Goal: Obtain resource: Download file/media

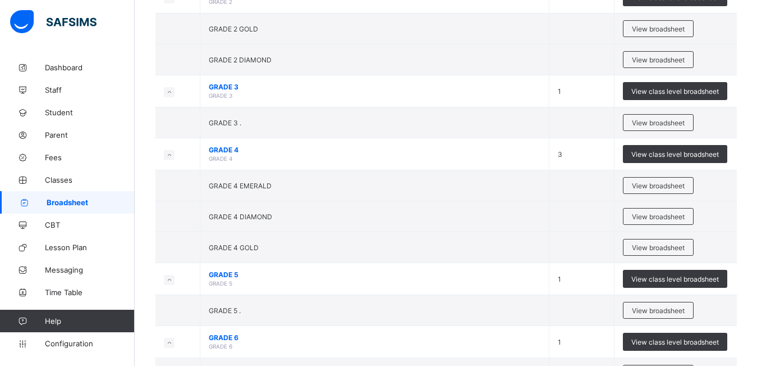
scroll to position [250, 0]
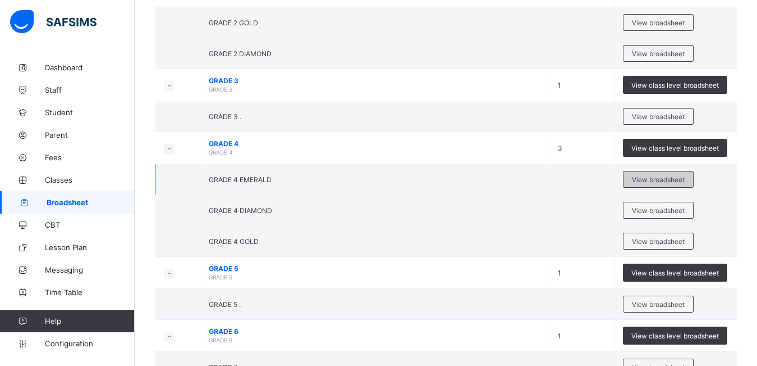
click at [646, 177] on span "View broadsheet" at bounding box center [658, 179] width 53 height 8
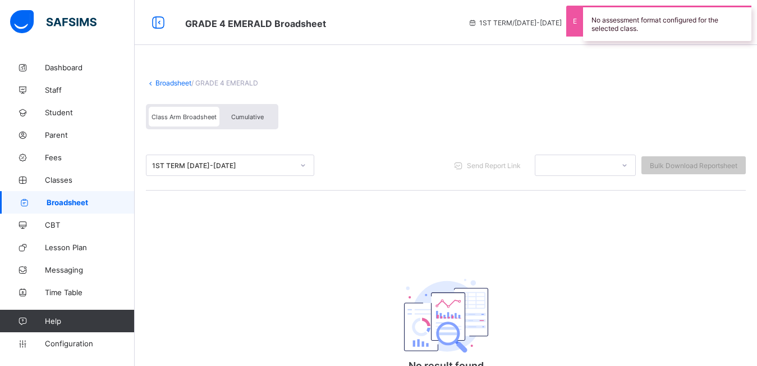
click at [257, 121] on div "Cumulative" at bounding box center [248, 117] width 56 height 20
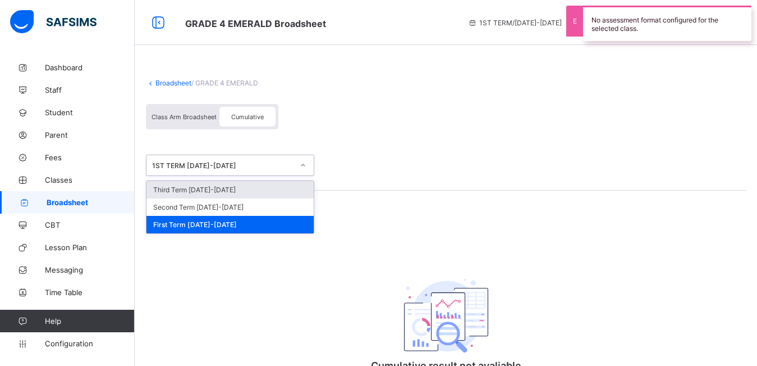
click at [229, 172] on div "1ST TERM [DATE]-[DATE]" at bounding box center [220, 165] width 146 height 16
click at [228, 191] on div "Third Term [DATE]-[DATE]" at bounding box center [230, 189] width 167 height 17
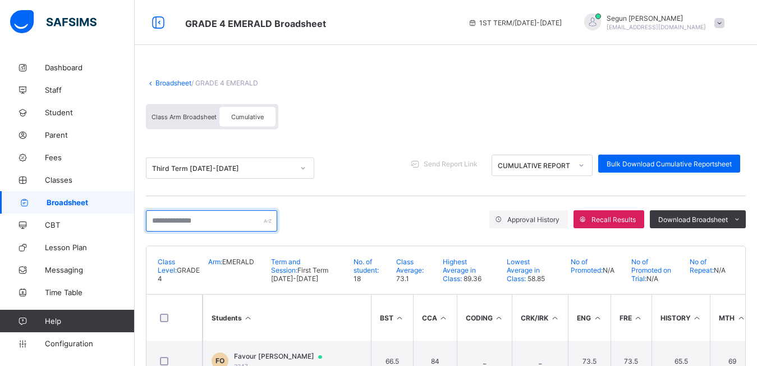
click at [223, 218] on input "text" at bounding box center [211, 220] width 131 height 21
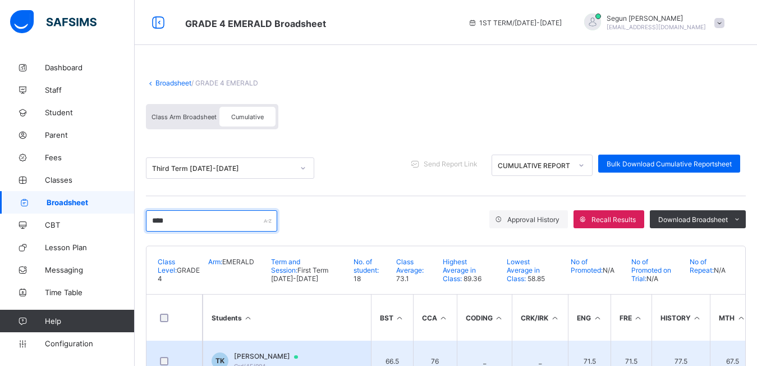
type input "****"
click at [255, 349] on td "TK Toheeb Keyede Grd/4E/004" at bounding box center [287, 360] width 168 height 40
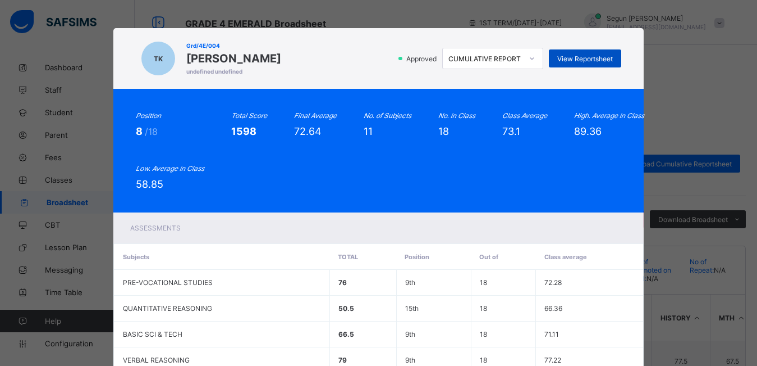
click at [563, 58] on span "View Reportsheet" at bounding box center [586, 58] width 56 height 8
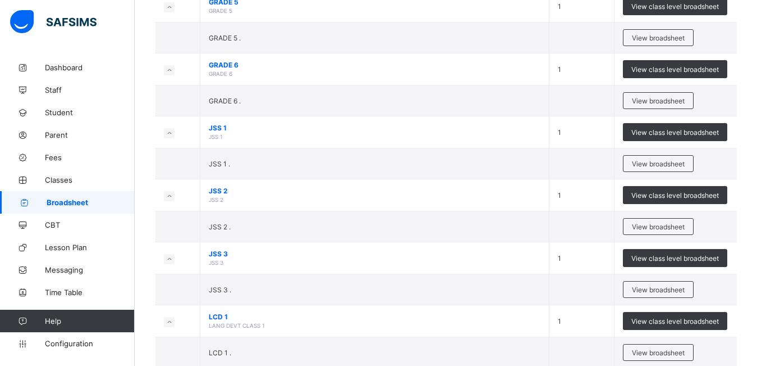
scroll to position [525, 0]
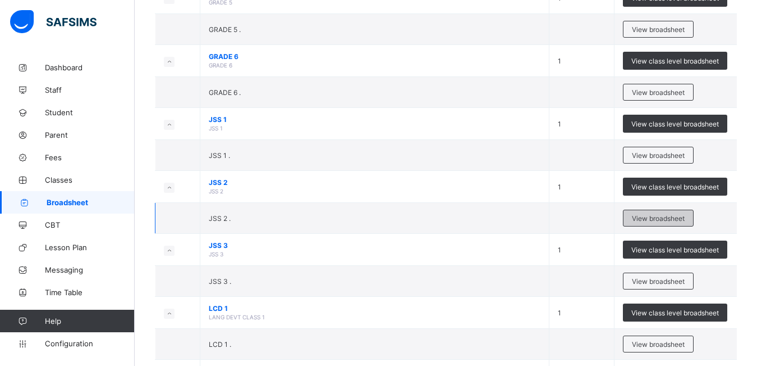
click at [642, 220] on span "View broadsheet" at bounding box center [658, 218] width 53 height 8
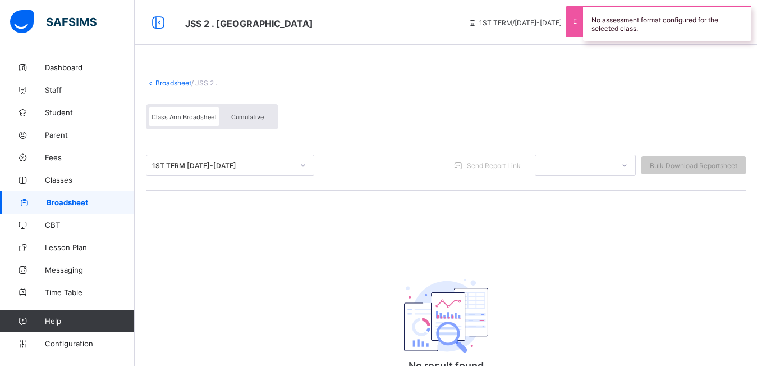
click at [250, 121] on div "Cumulative" at bounding box center [248, 117] width 56 height 20
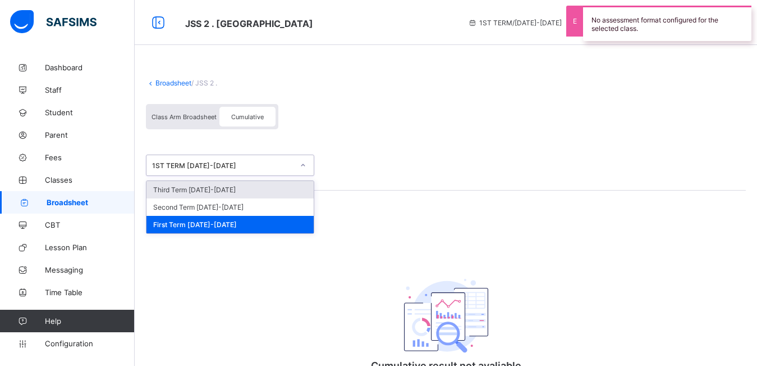
click at [229, 171] on div "1ST TERM [DATE]-[DATE]" at bounding box center [220, 165] width 146 height 16
click at [229, 189] on div "Third Term [DATE]-[DATE]" at bounding box center [230, 189] width 167 height 17
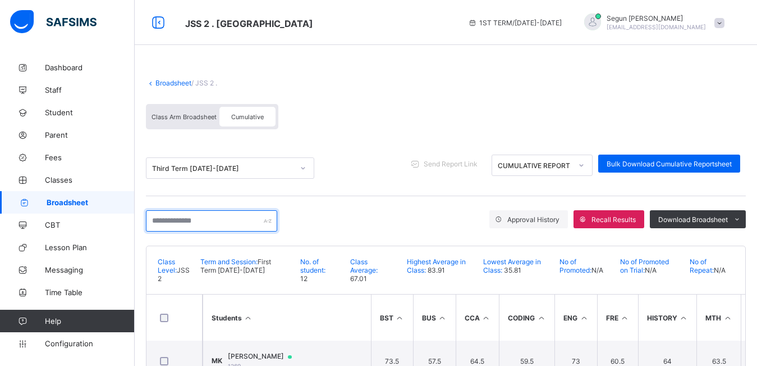
click at [201, 216] on input "text" at bounding box center [211, 220] width 131 height 21
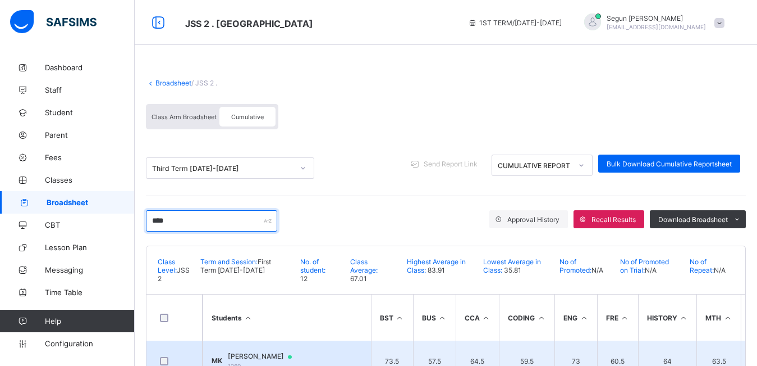
type input "****"
click at [260, 350] on td "[PERSON_NAME] 1269" at bounding box center [287, 360] width 168 height 40
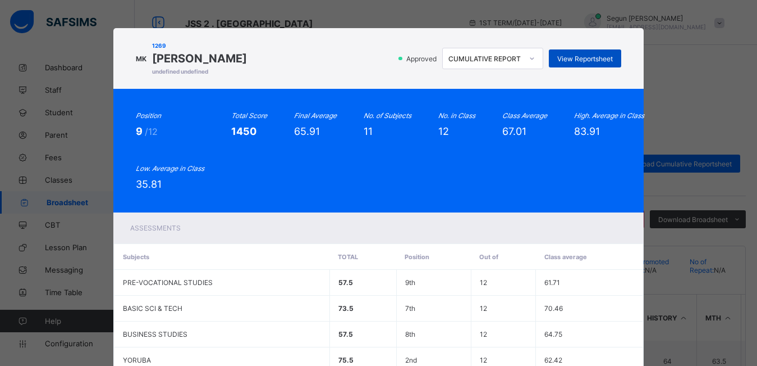
click at [593, 62] on span "View Reportsheet" at bounding box center [586, 58] width 56 height 8
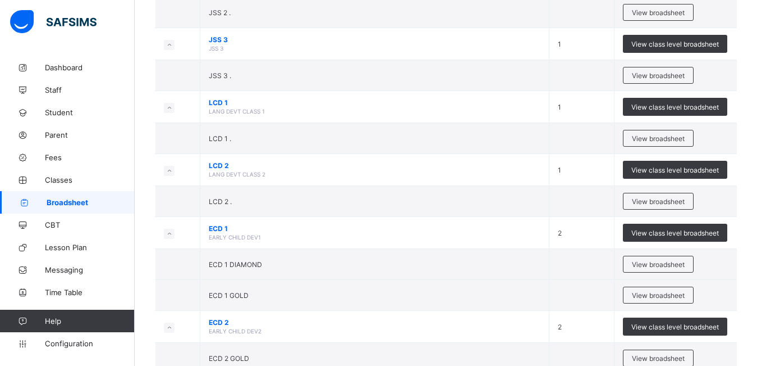
scroll to position [737, 0]
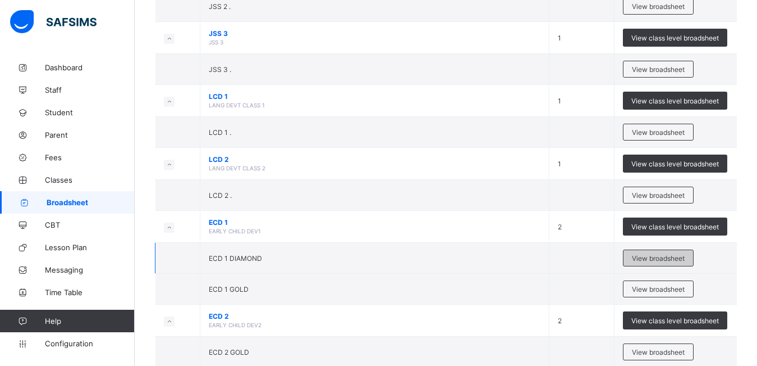
click at [646, 257] on span "View broadsheet" at bounding box center [658, 258] width 53 height 8
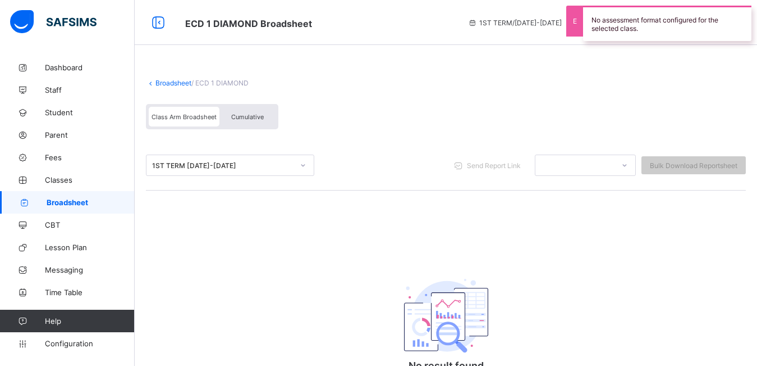
click at [239, 113] on span "Cumulative" at bounding box center [247, 117] width 33 height 8
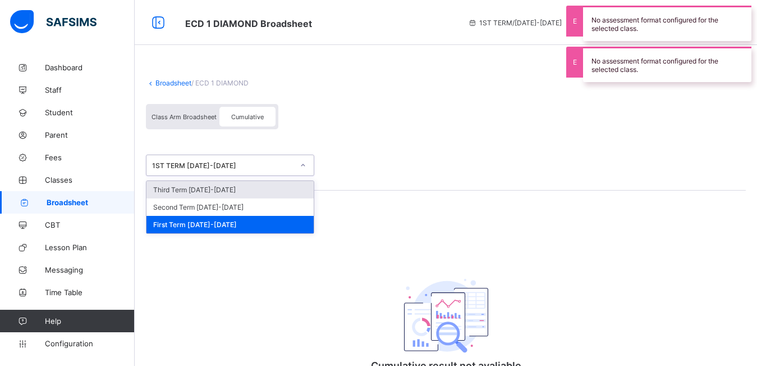
click at [241, 172] on div "1ST TERM [DATE]-[DATE]" at bounding box center [220, 165] width 146 height 16
click at [235, 190] on div "Third Term [DATE]-[DATE]" at bounding box center [230, 189] width 167 height 17
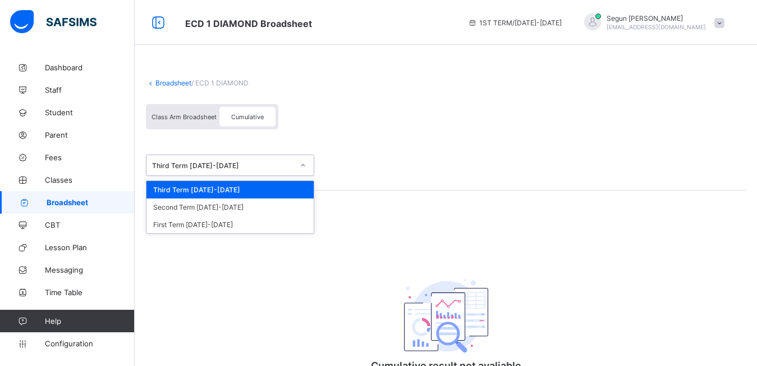
click at [240, 162] on div "Third Term [DATE]-[DATE]" at bounding box center [223, 165] width 142 height 8
click at [241, 195] on div "Third Term [DATE]-[DATE]" at bounding box center [230, 189] width 167 height 17
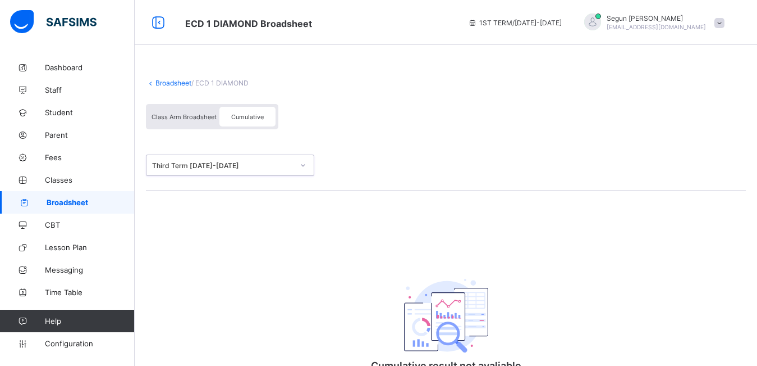
click at [182, 114] on span "Class Arm Broadsheet" at bounding box center [184, 117] width 65 height 8
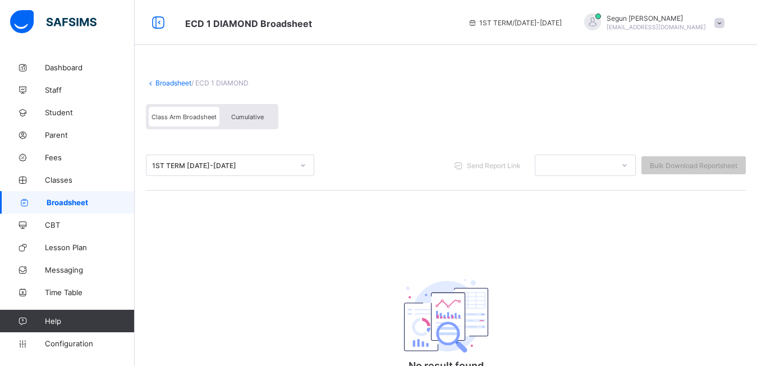
click at [236, 113] on span "Cumulative" at bounding box center [247, 117] width 33 height 8
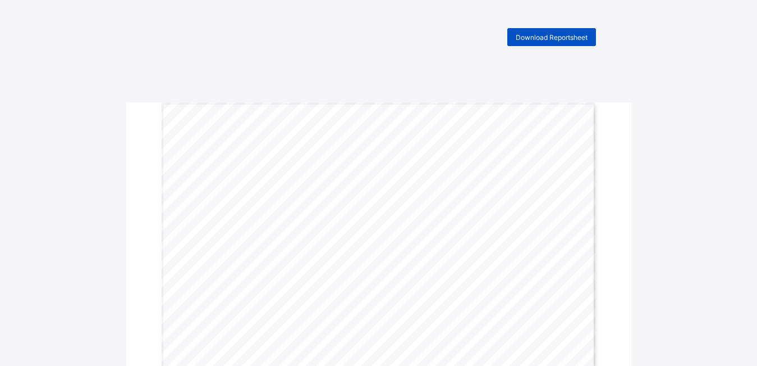
click at [536, 42] on div "Download Reportsheet" at bounding box center [552, 37] width 89 height 18
click at [547, 43] on div "Download Reportsheet" at bounding box center [552, 37] width 89 height 18
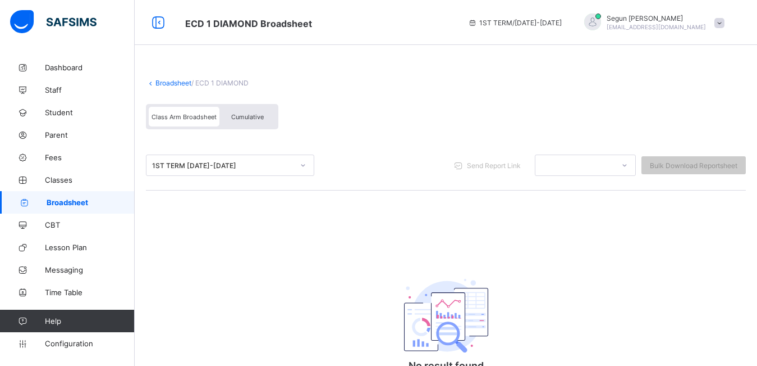
click at [241, 112] on div "Cumulative" at bounding box center [248, 117] width 56 height 20
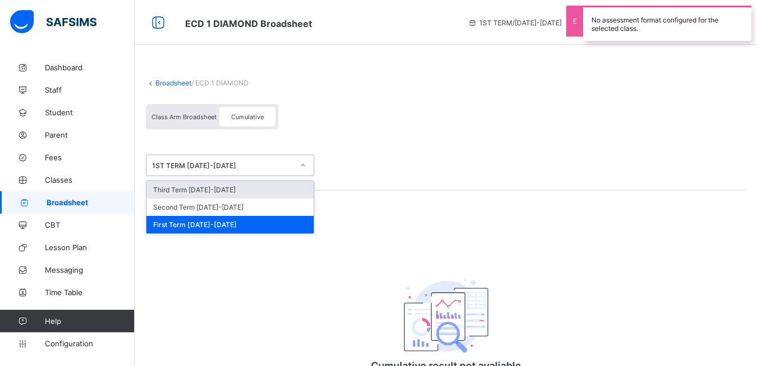
click at [247, 174] on div "1ST TERM [DATE]-[DATE]" at bounding box center [230, 164] width 168 height 21
click at [248, 189] on div "Third Term [DATE]-[DATE]" at bounding box center [230, 189] width 167 height 17
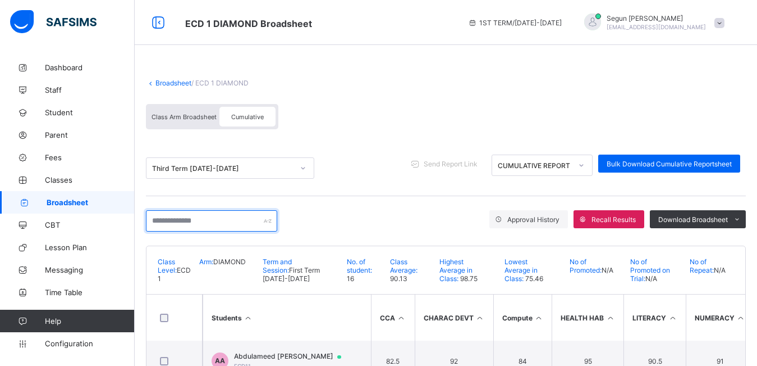
click at [217, 224] on input "text" at bounding box center [211, 220] width 131 height 21
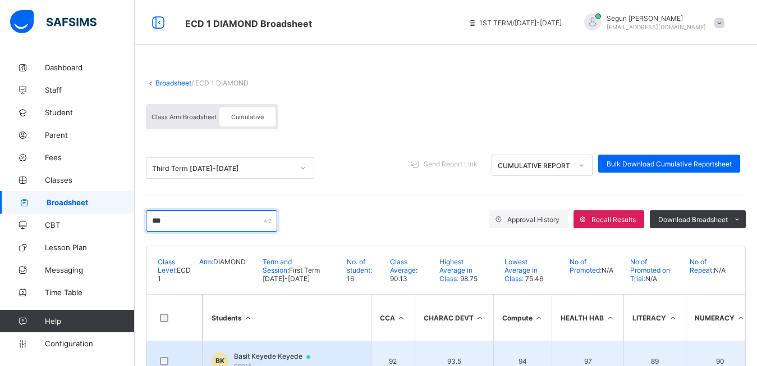
type input "***"
click at [249, 350] on td "BK Basit Keyede Keyede ECD15" at bounding box center [287, 360] width 168 height 40
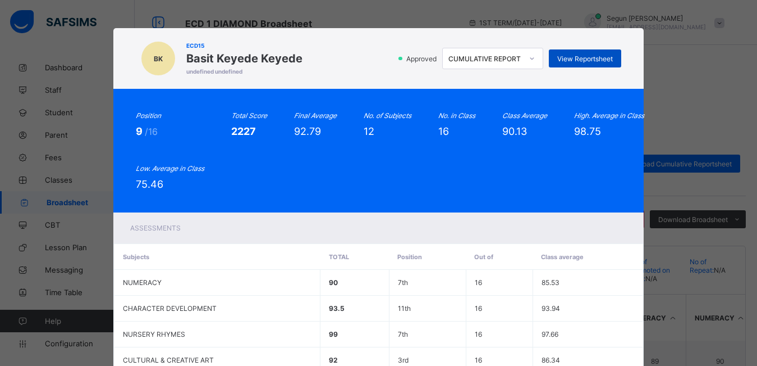
click at [576, 63] on div "View Reportsheet" at bounding box center [585, 58] width 72 height 18
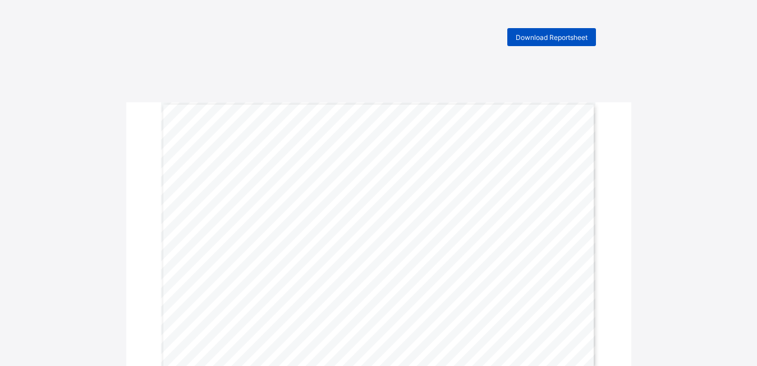
click at [528, 40] on span "Download Reportsheet" at bounding box center [552, 37] width 72 height 8
